Goal: Task Accomplishment & Management: Understand process/instructions

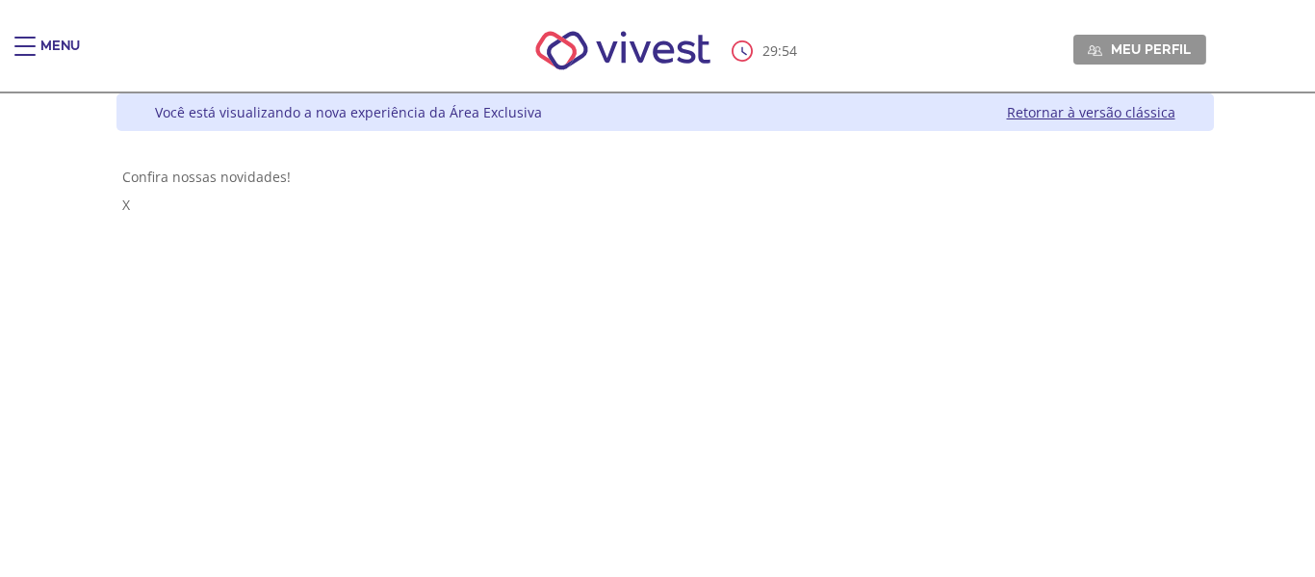
click at [20, 45] on span "Main header" at bounding box center [24, 46] width 21 height 2
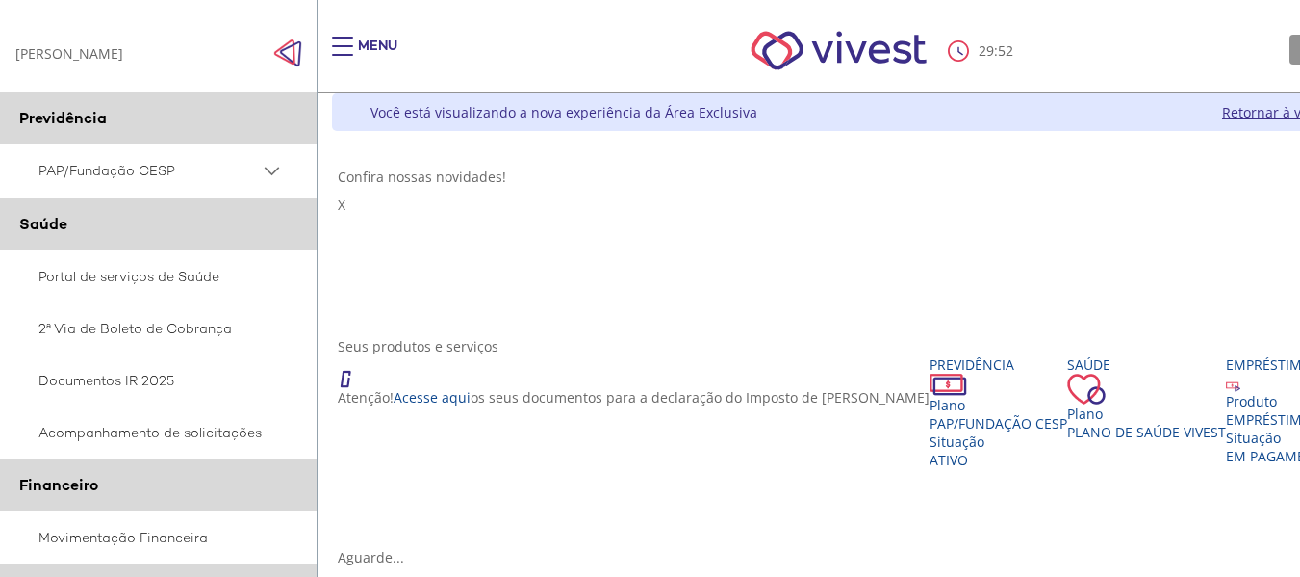
scroll to position [385, 0]
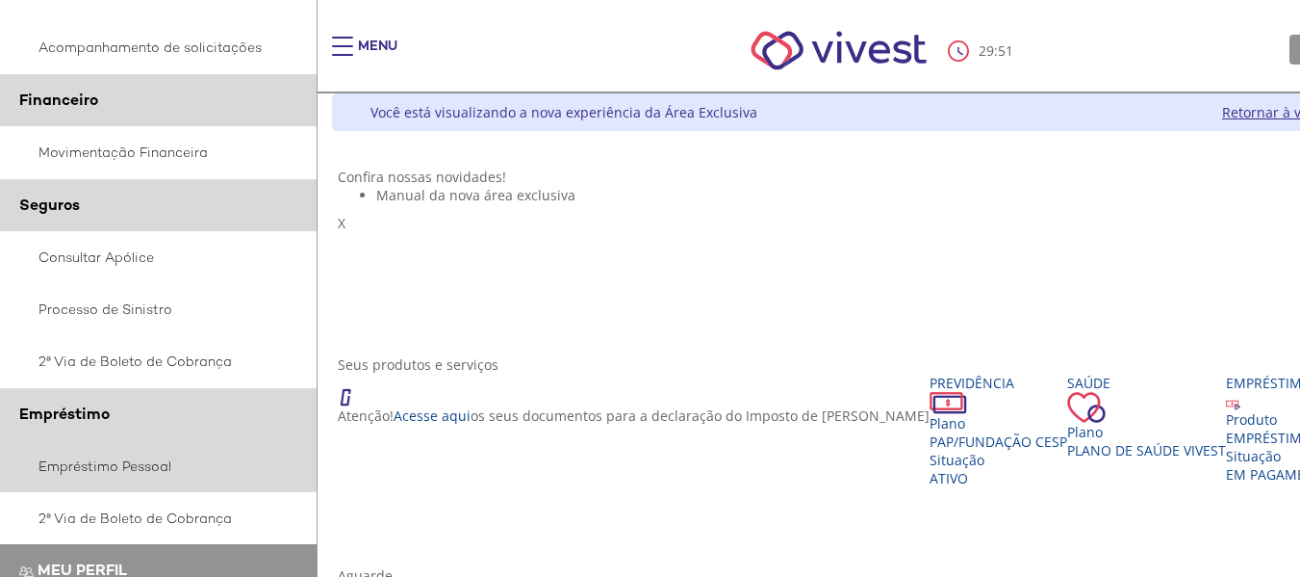
click at [133, 459] on link "Empréstimo Pessoal" at bounding box center [159, 466] width 318 height 52
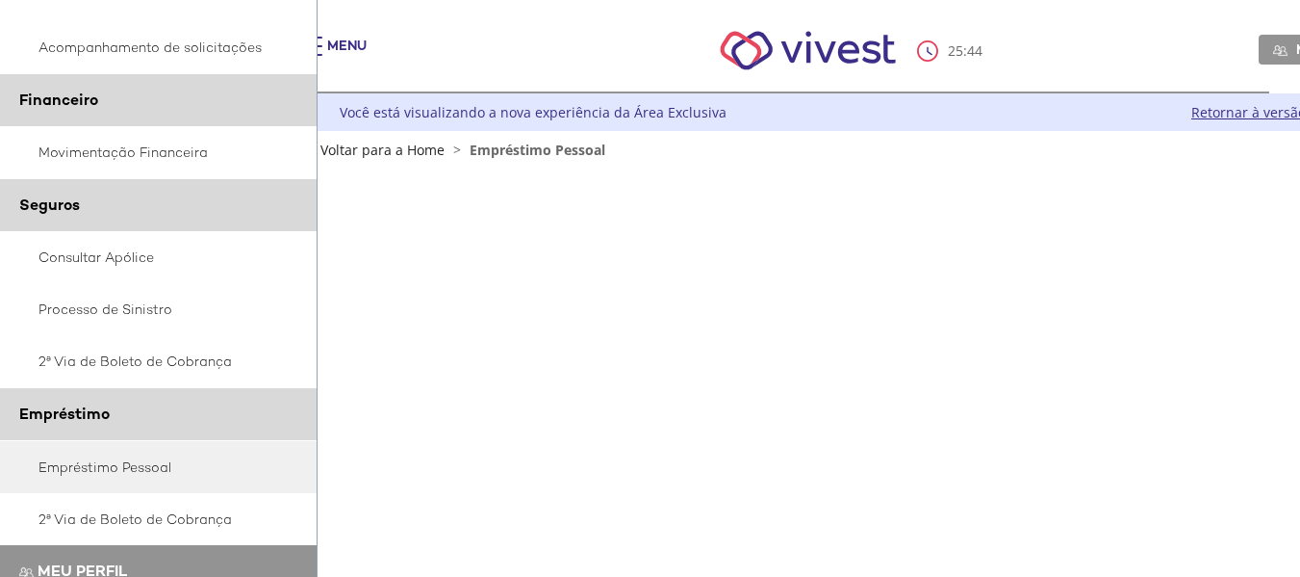
scroll to position [481, 0]
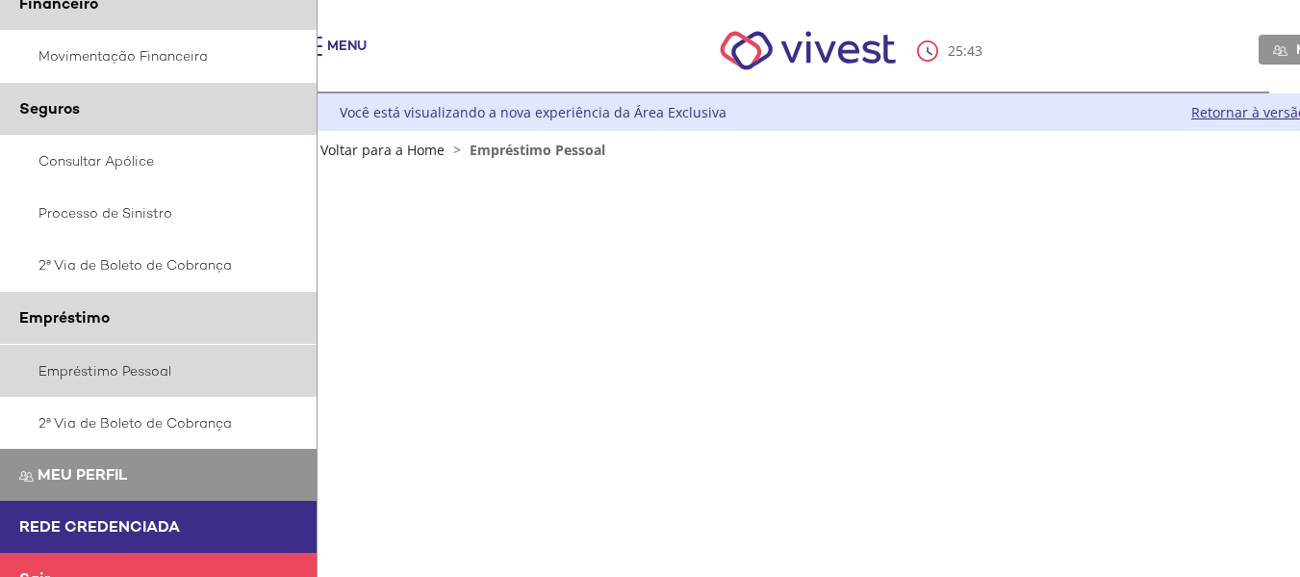
click at [167, 368] on link "Empréstimo Pessoal" at bounding box center [159, 371] width 318 height 52
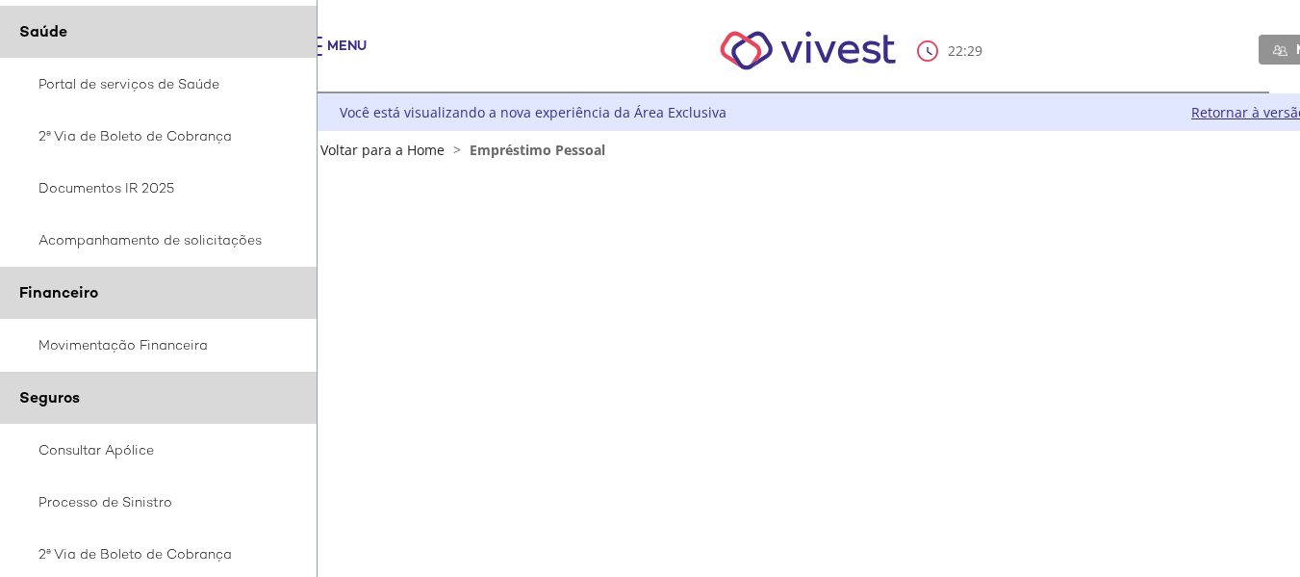
scroll to position [481, 0]
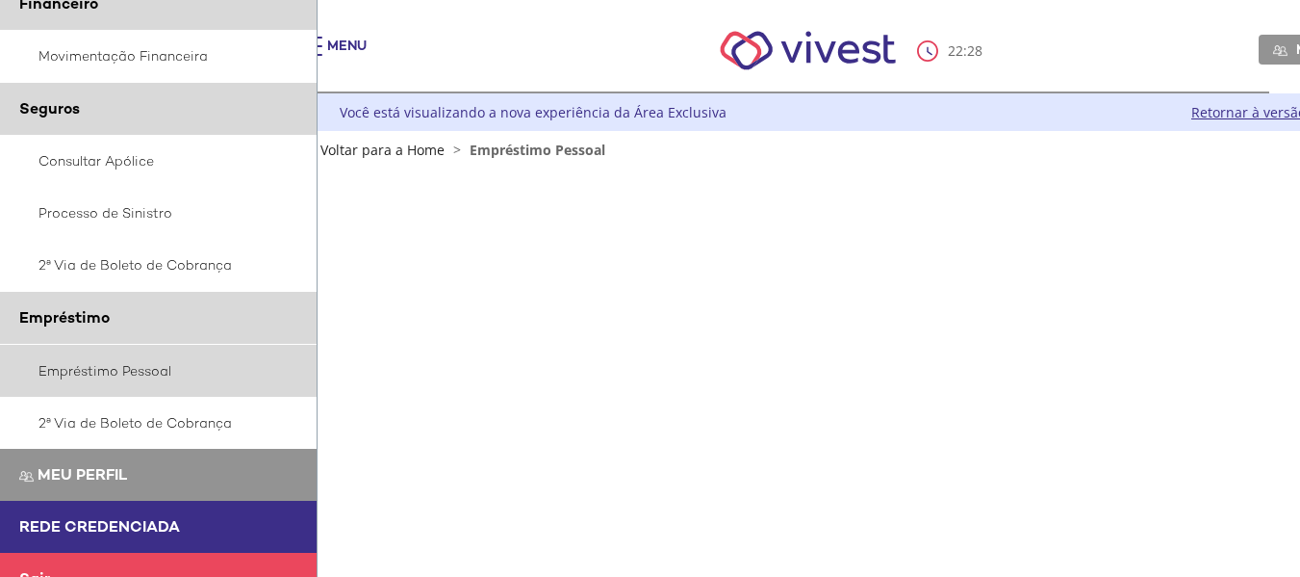
click at [114, 368] on link "Empréstimo Pessoal" at bounding box center [159, 371] width 318 height 52
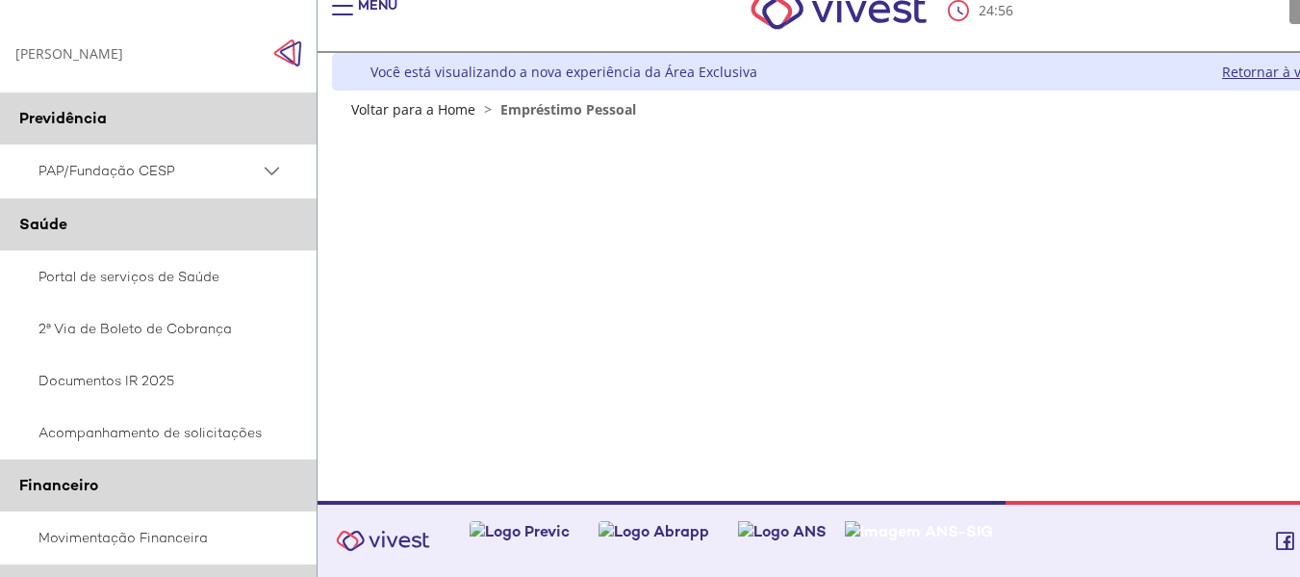
scroll to position [40, 0]
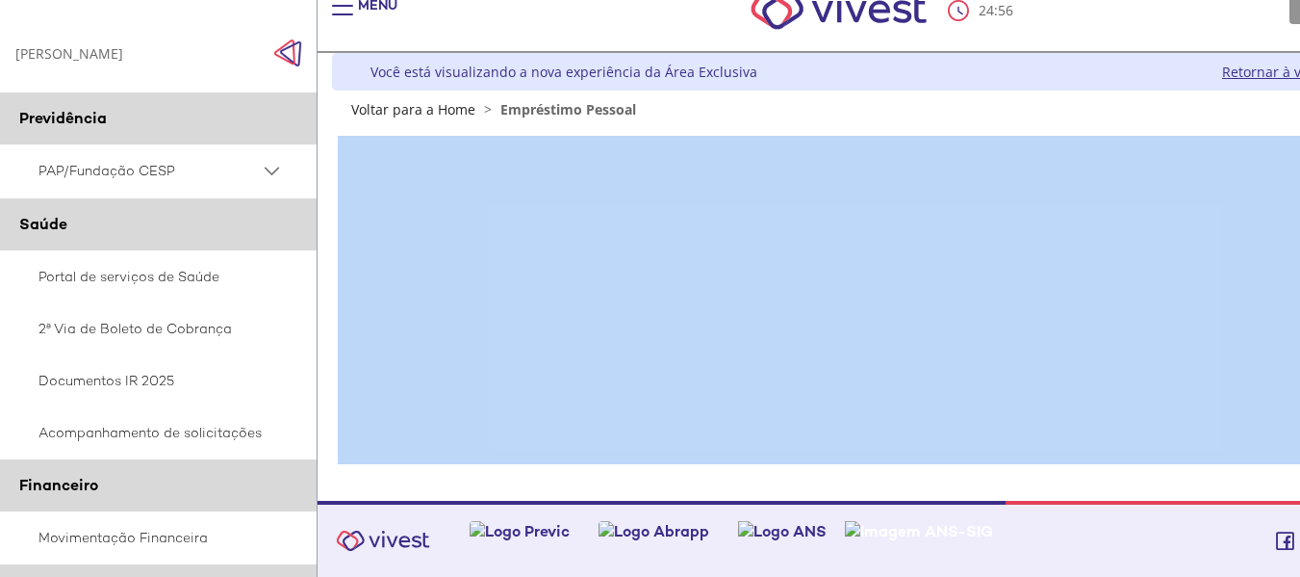
click at [1291, 480] on div "Z7_0HDA14K041L1706374JTHR30P6 Empréstimos - Phoenix Finne Menu de ação do compo…" at bounding box center [880, 309] width 1097 height 382
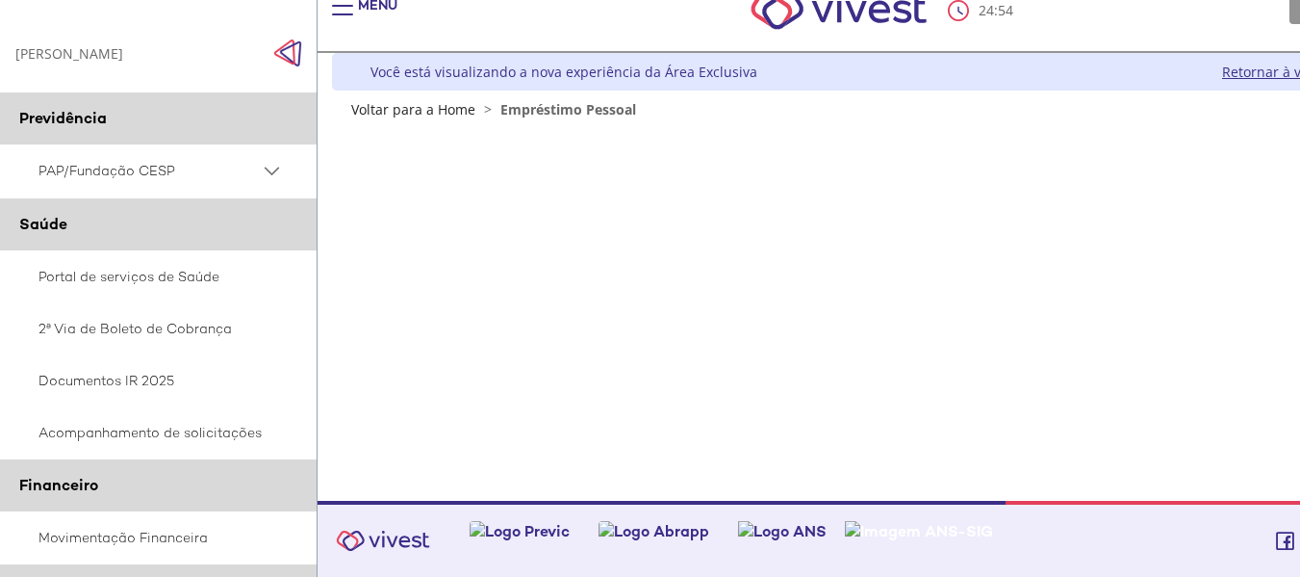
click at [971, 106] on div "Z6_L19A13G0LGPF00Q7UV9Q807RK1 Você está visualizando a nova experiência da Área…" at bounding box center [880, 85] width 1097 height 65
